Goal: Subscribe to service/newsletter

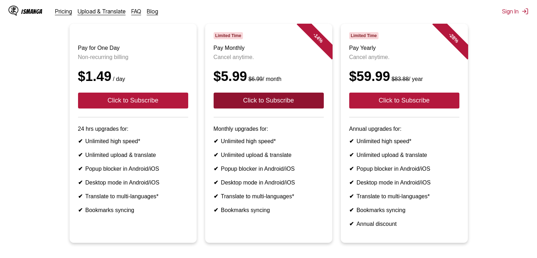
click at [274, 108] on button "Click to Subscribe" at bounding box center [269, 100] width 110 height 16
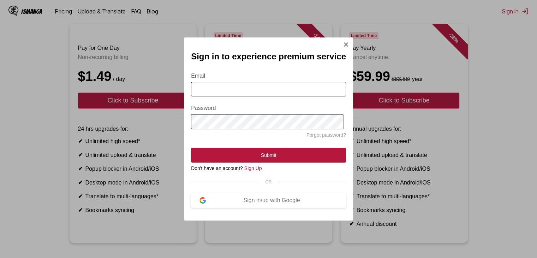
click at [236, 86] on input "Email" at bounding box center [268, 89] width 155 height 14
type input "**********"
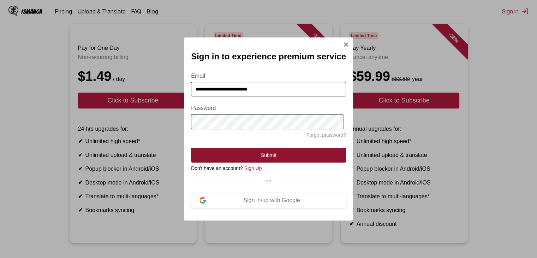
click at [270, 154] on button "Submit" at bounding box center [268, 155] width 155 height 15
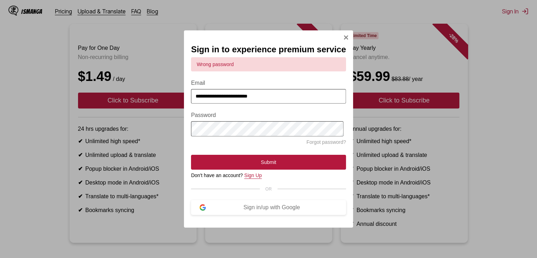
click at [255, 175] on link "Sign Up" at bounding box center [253, 175] width 18 height 6
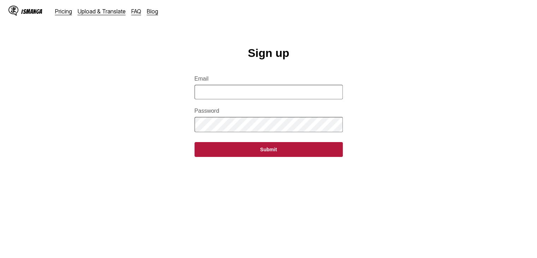
click at [252, 94] on input "Email" at bounding box center [268, 92] width 148 height 14
type input "**********"
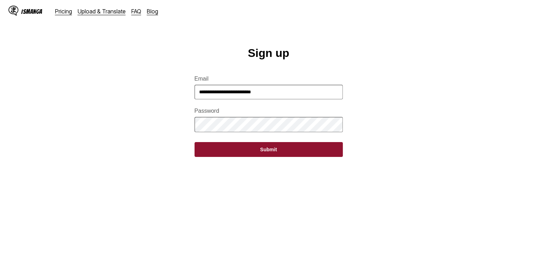
click at [242, 153] on button "Submit" at bounding box center [268, 149] width 148 height 15
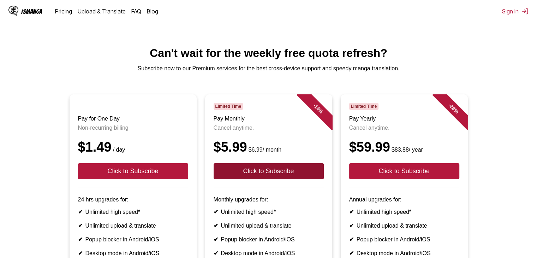
click at [263, 179] on button "Click to Subscribe" at bounding box center [269, 171] width 110 height 16
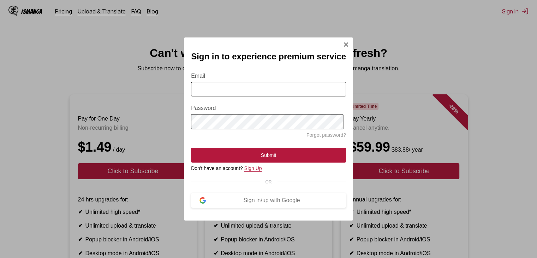
click at [256, 171] on link "Sign Up" at bounding box center [253, 168] width 18 height 6
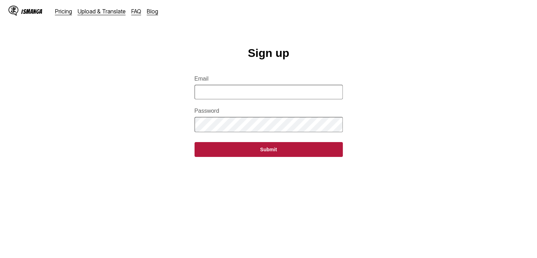
click at [246, 99] on input "Email" at bounding box center [268, 92] width 148 height 14
type input "**********"
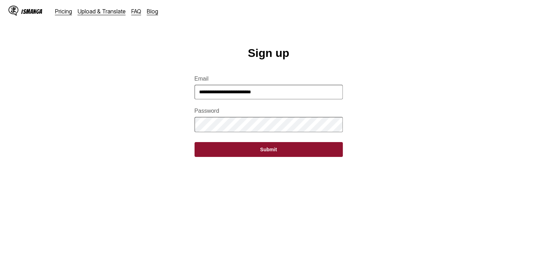
click at [267, 155] on button "Submit" at bounding box center [268, 149] width 148 height 15
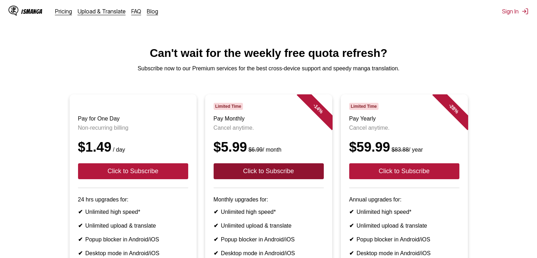
click at [251, 177] on button "Click to Subscribe" at bounding box center [269, 171] width 110 height 16
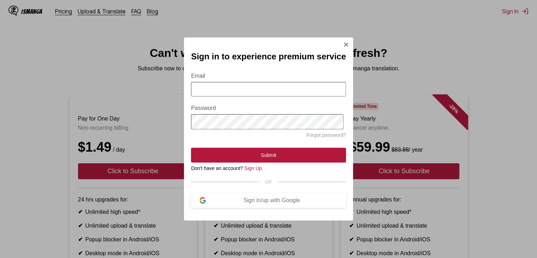
drag, startPoint x: 234, startPoint y: 83, endPoint x: 233, endPoint y: 91, distance: 7.8
click at [234, 83] on input "Email" at bounding box center [268, 89] width 155 height 14
type input "**********"
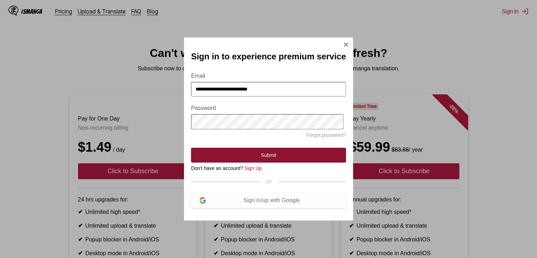
click at [272, 152] on button "Submit" at bounding box center [268, 155] width 155 height 15
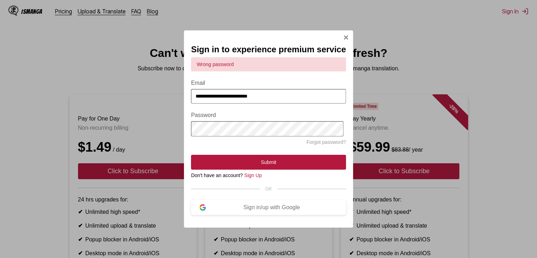
click at [314, 142] on link "Forgot password?" at bounding box center [326, 142] width 40 height 6
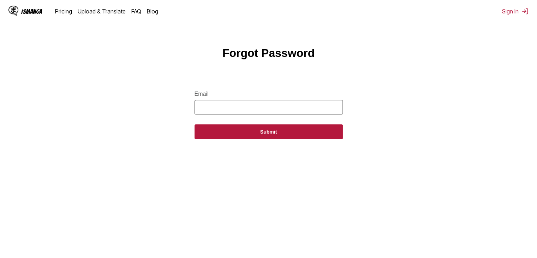
click at [262, 108] on input "Email" at bounding box center [268, 107] width 148 height 14
type input "**********"
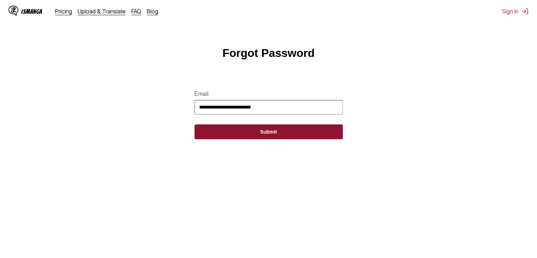
click at [253, 134] on button "Submit" at bounding box center [268, 131] width 148 height 15
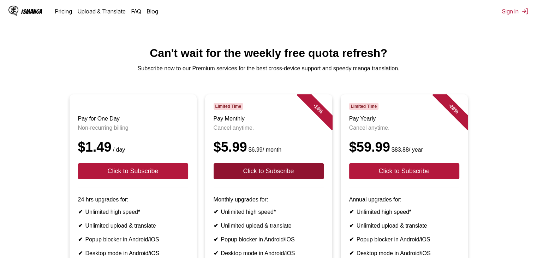
click at [264, 177] on button "Click to Subscribe" at bounding box center [269, 171] width 110 height 16
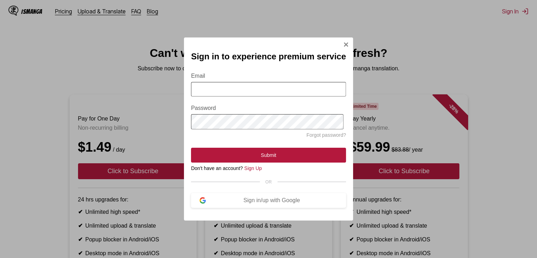
drag, startPoint x: 225, startPoint y: 87, endPoint x: 229, endPoint y: 95, distance: 9.3
click at [225, 87] on input "Email" at bounding box center [268, 89] width 155 height 14
type input "**********"
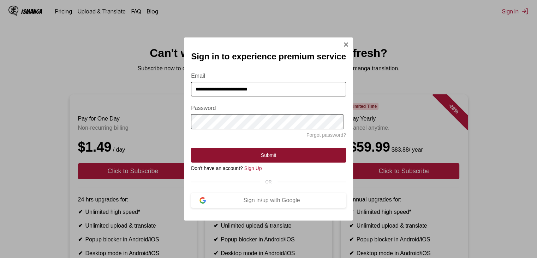
click at [275, 157] on button "Submit" at bounding box center [268, 155] width 155 height 15
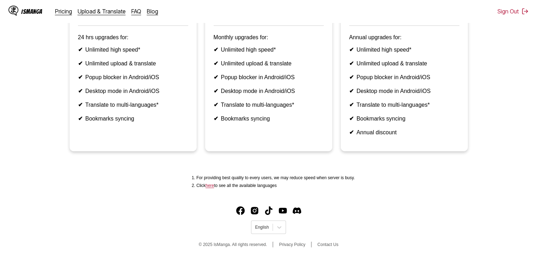
scroll to position [36, 0]
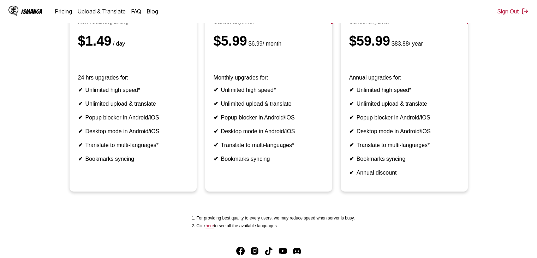
scroll to position [35, 0]
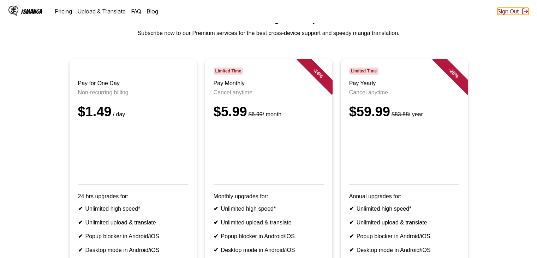
click at [511, 11] on button "Sign Out" at bounding box center [512, 11] width 31 height 7
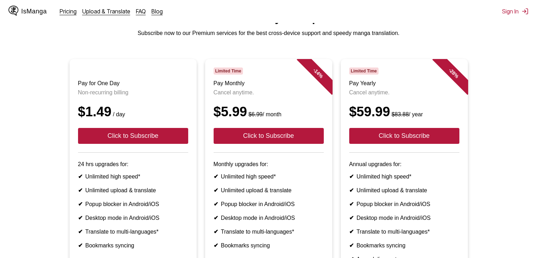
scroll to position [5, 0]
